Goal: Transaction & Acquisition: Purchase product/service

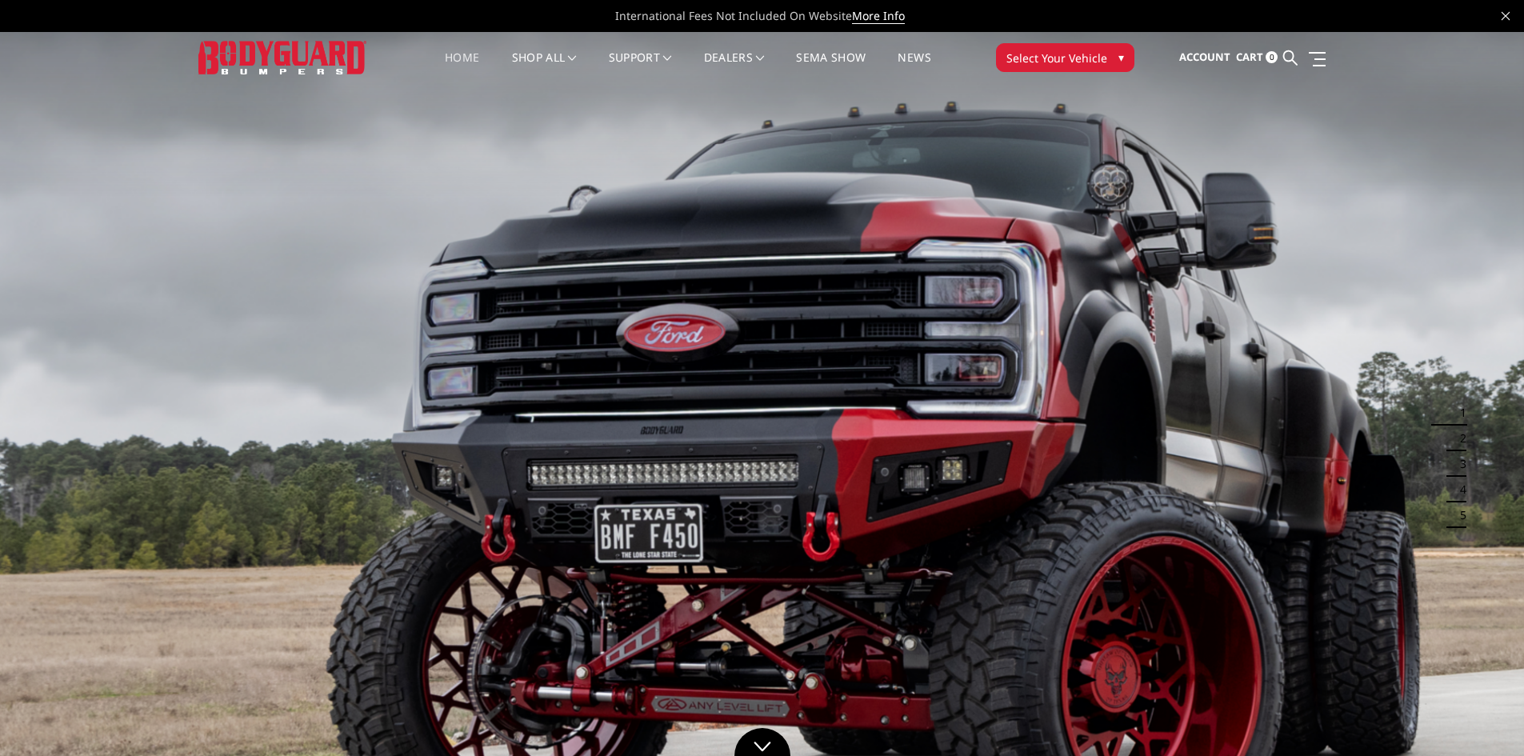
click at [469, 54] on link "Home" at bounding box center [462, 67] width 34 height 31
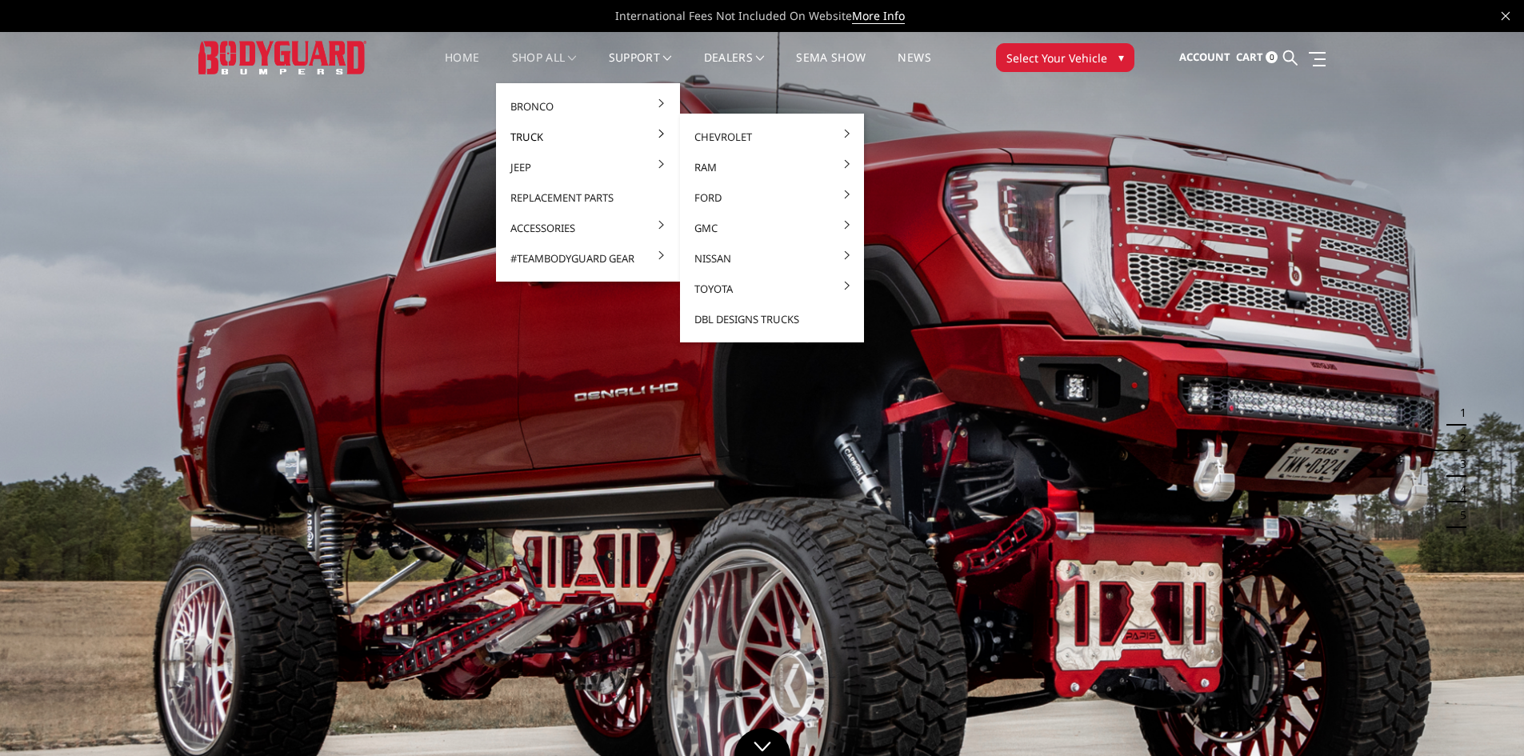
click at [530, 131] on link "Truck" at bounding box center [587, 137] width 171 height 30
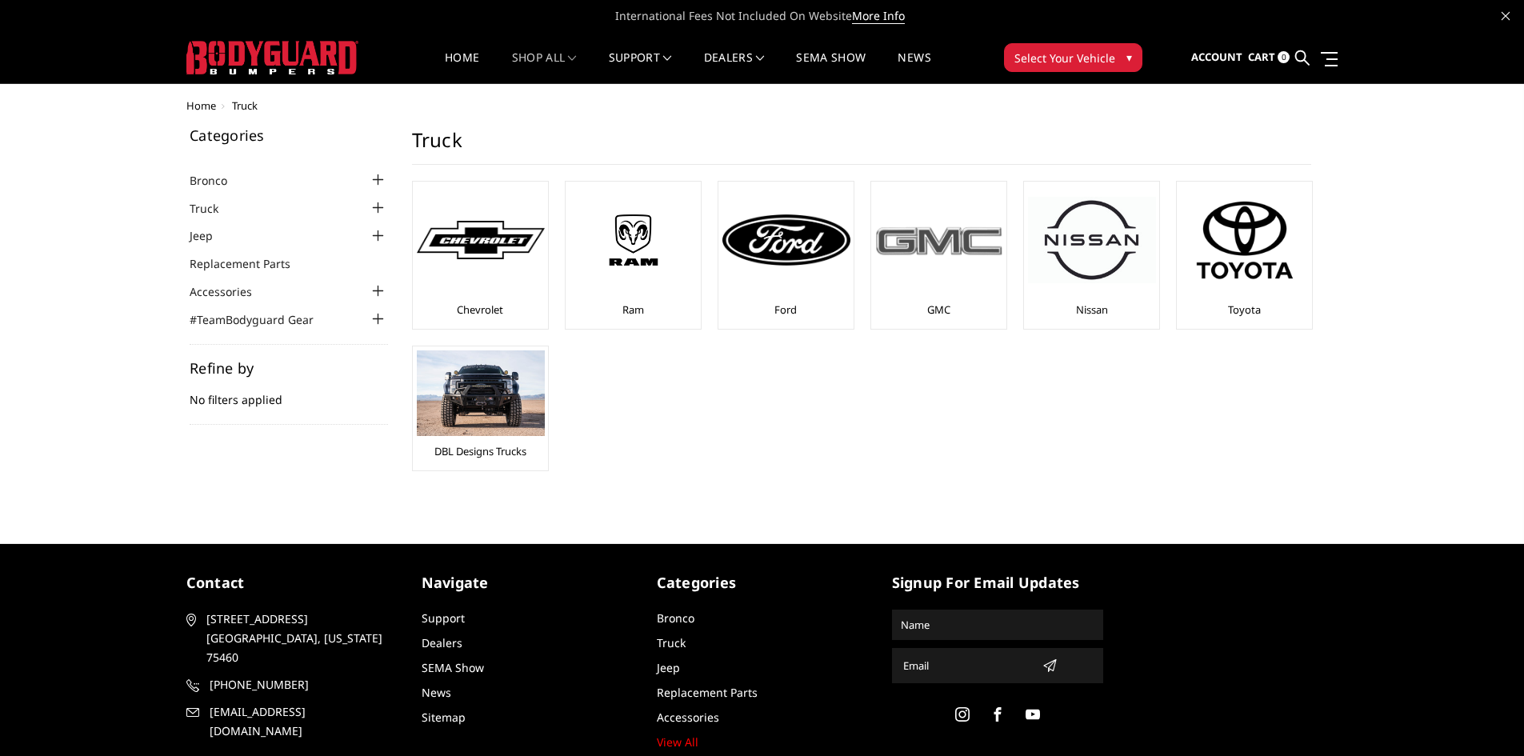
click at [943, 259] on div at bounding box center [939, 240] width 128 height 109
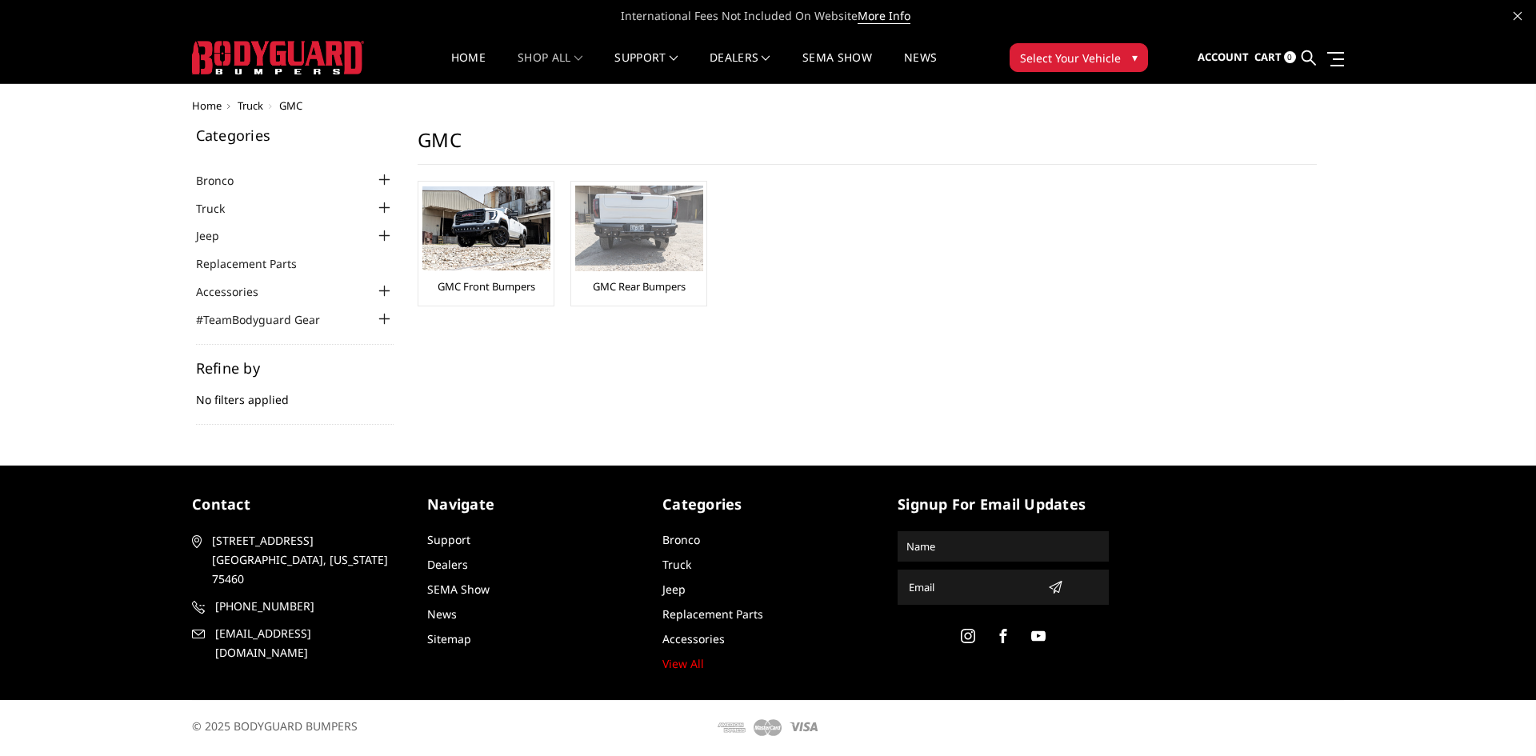
click at [646, 242] on img at bounding box center [639, 229] width 128 height 86
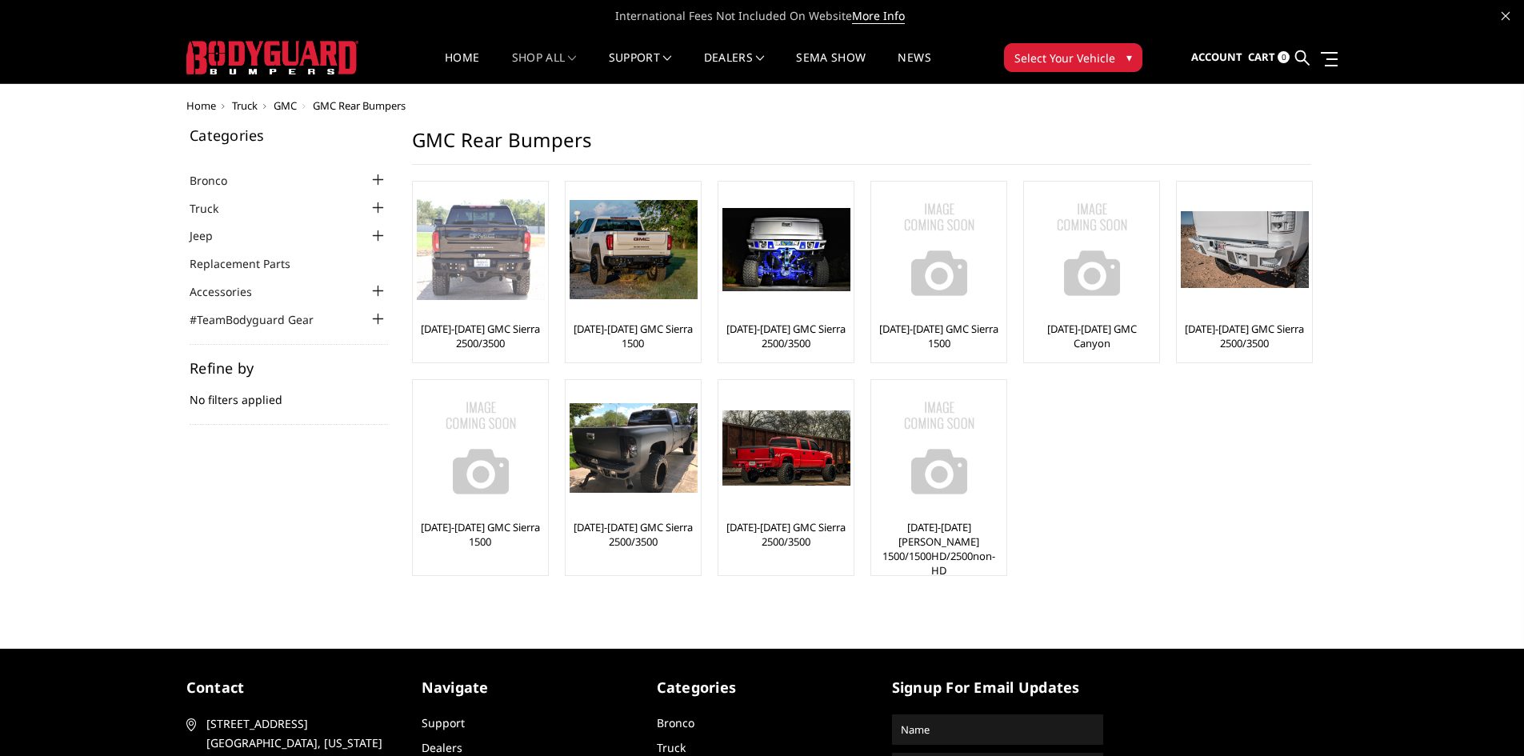
click at [496, 291] on img at bounding box center [481, 249] width 128 height 101
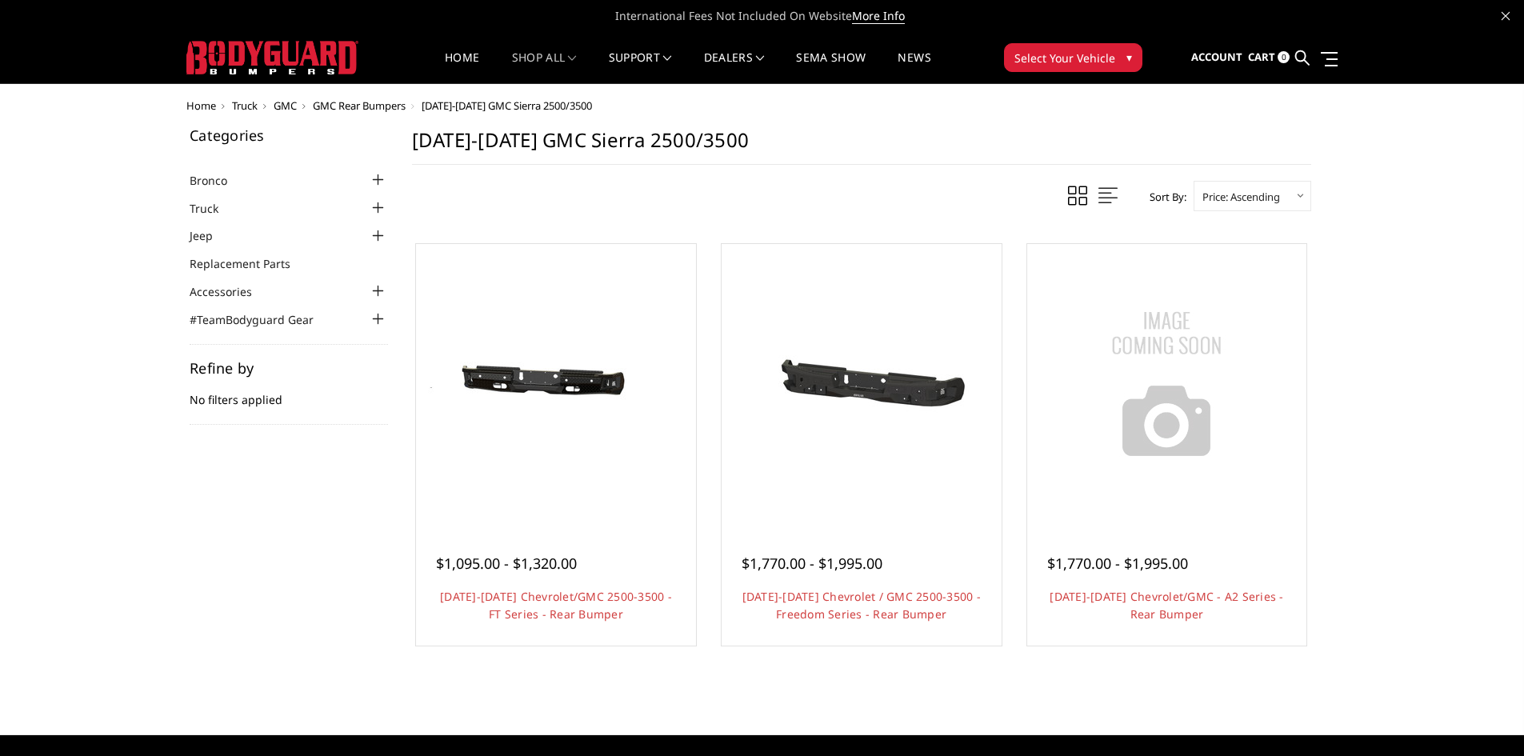
click at [1420, 486] on div "Home Truck GMC GMC Rear Bumpers [DATE]-[DATE] GMC Sierra 2500/3500 Categories B…" at bounding box center [762, 397] width 1524 height 594
